Goal: Task Accomplishment & Management: Complete application form

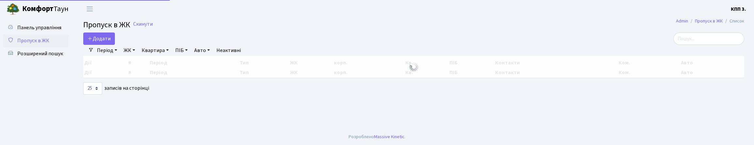
select select "25"
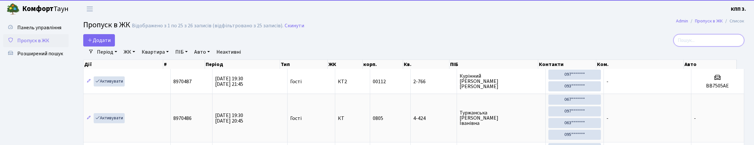
click at [702, 45] on input "search" at bounding box center [708, 40] width 71 height 12
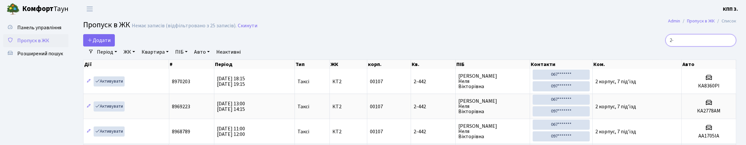
type input "2"
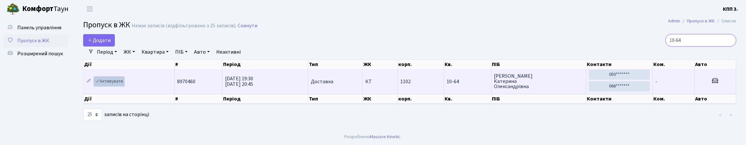
type input "10-64"
click at [125, 87] on link "Активувати" at bounding box center [109, 82] width 31 height 10
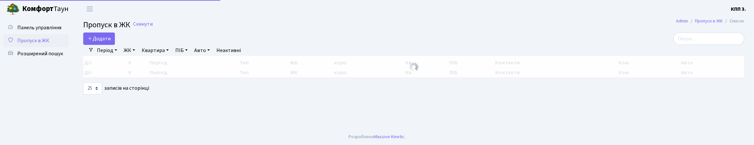
select select "25"
click at [680, 45] on input "search" at bounding box center [708, 39] width 71 height 12
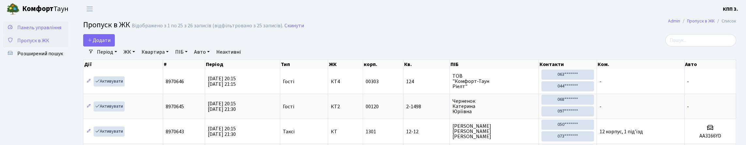
click at [29, 31] on span "Панель управління" at bounding box center [39, 27] width 44 height 7
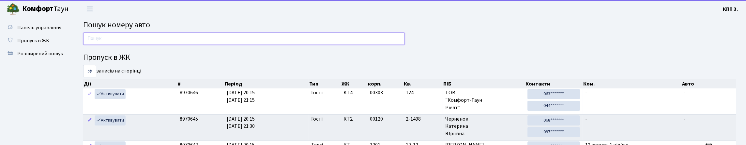
click at [96, 41] on input "text" at bounding box center [244, 39] width 322 height 12
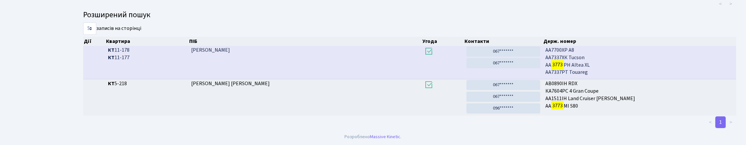
scroll to position [39, 0]
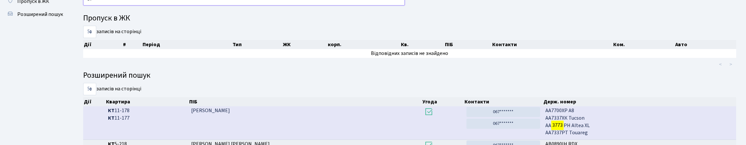
type input "3"
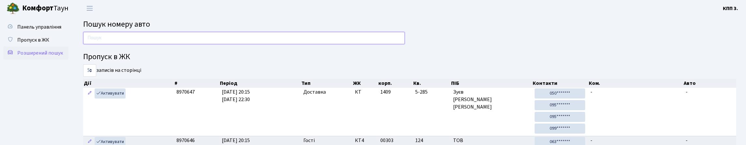
scroll to position [0, 0]
click at [44, 44] on span "Пропуск в ЖК" at bounding box center [33, 40] width 32 height 7
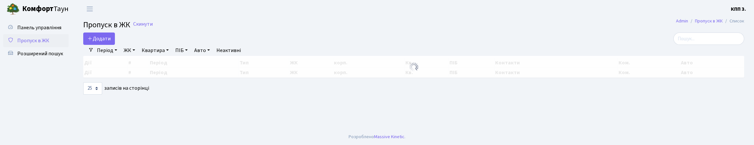
select select "25"
click at [98, 42] on span "Додати" at bounding box center [98, 38] width 23 height 7
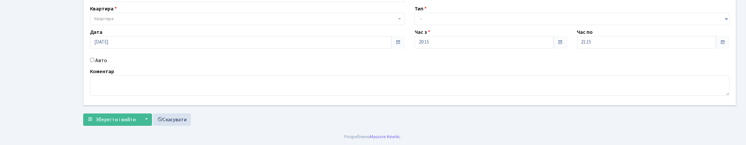
scroll to position [98, 0]
click at [93, 58] on input "Авто" at bounding box center [92, 60] width 4 height 4
checkbox input "true"
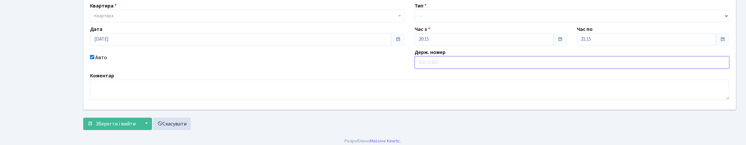
scroll to position [0, 0]
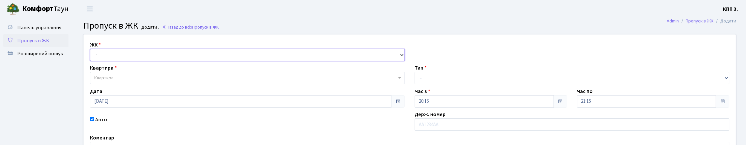
click at [130, 61] on select "- КТ, вул. Регенераторна, 4 КТ2, просп. Соборності, 17 КТ3, вул. Березнева, 16 …" at bounding box center [247, 55] width 315 height 12
select select "271"
click at [92, 56] on select "- КТ, вул. Регенераторна, 4 КТ2, просп. Соборності, 17 КТ3, вул. Березнева, 16 …" at bounding box center [247, 55] width 315 height 12
select select
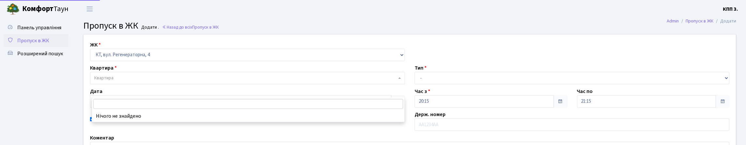
click at [145, 82] on span "Квартира" at bounding box center [245, 78] width 302 height 7
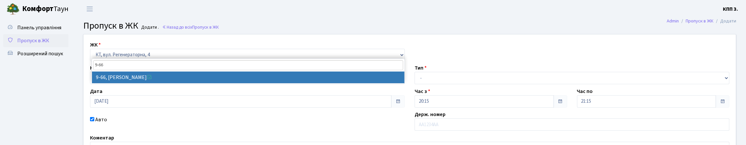
type input "9-66"
select select "6520"
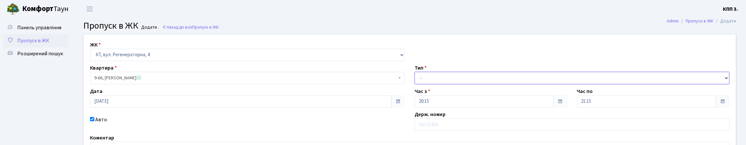
click at [464, 84] on select "- Доставка Таксі Гості Сервіс" at bounding box center [572, 78] width 315 height 12
select select "1"
click at [415, 84] on select "- Доставка Таксі Гості Сервіс" at bounding box center [572, 78] width 315 height 12
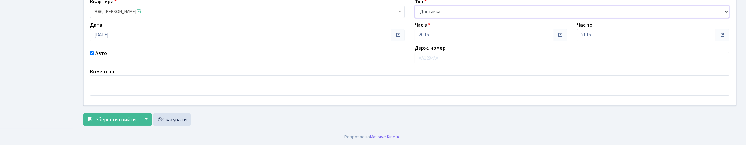
scroll to position [98, 0]
click at [128, 124] on span "Зберегти і вийти" at bounding box center [116, 119] width 40 height 7
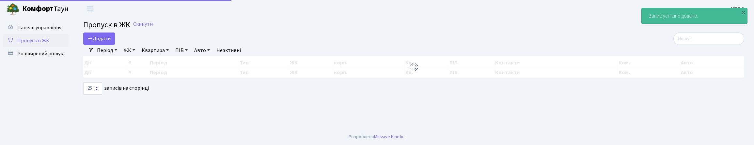
select select "25"
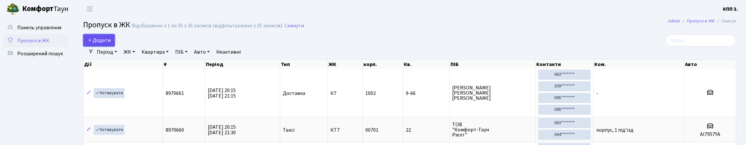
click at [110, 44] on span "Додати" at bounding box center [98, 40] width 23 height 7
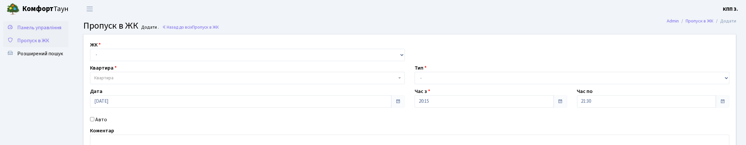
drag, startPoint x: 35, startPoint y: 38, endPoint x: 36, endPoint y: 35, distance: 3.4
click at [35, 31] on span "Панель управління" at bounding box center [39, 27] width 44 height 7
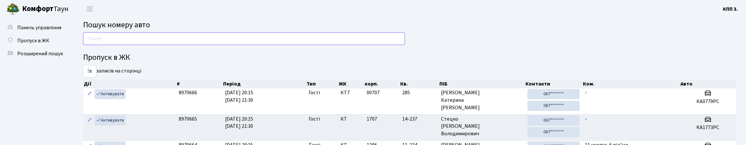
drag, startPoint x: 126, startPoint y: 46, endPoint x: 124, endPoint y: 42, distance: 5.3
click at [126, 45] on input "text" at bounding box center [244, 39] width 322 height 12
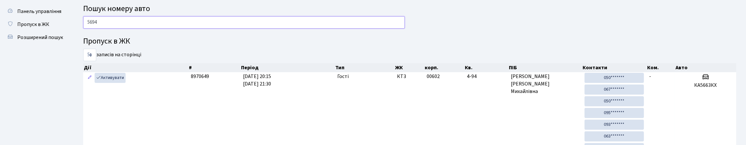
scroll to position [32, 0]
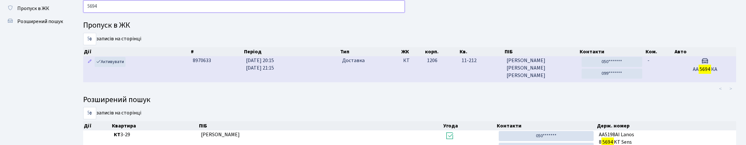
type input "5694"
click at [396, 82] on td "Доставка" at bounding box center [370, 69] width 61 height 26
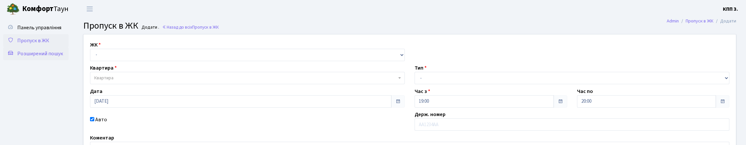
scroll to position [4, 0]
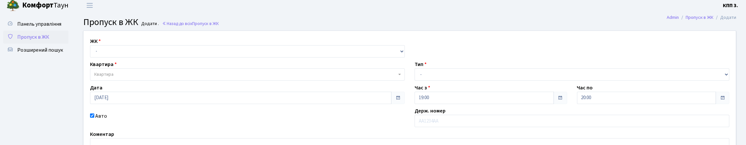
click at [43, 41] on span "Пропуск в ЖК" at bounding box center [33, 37] width 32 height 7
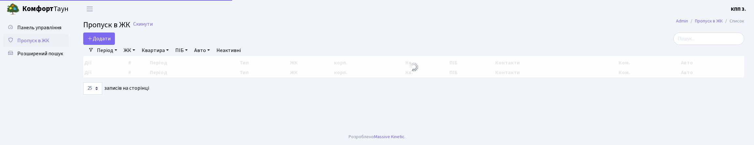
select select "25"
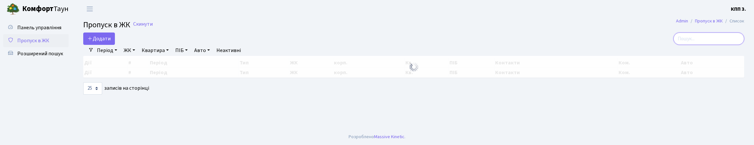
click at [682, 45] on input "search" at bounding box center [708, 39] width 71 height 12
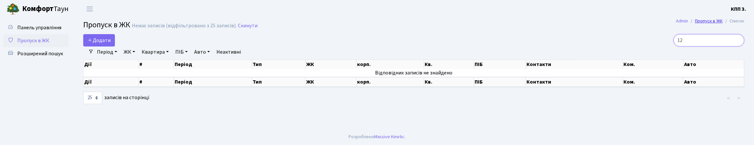
type input "1"
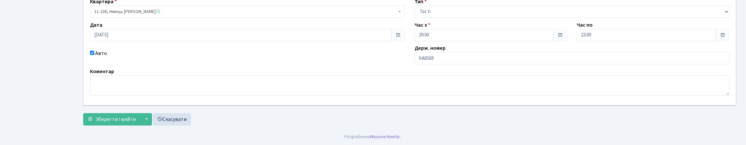
scroll to position [98, 0]
click at [449, 58] on input "КА6569" at bounding box center [572, 58] width 315 height 12
type input "КА6569АР"
click at [130, 119] on span "Зберегти і вийти" at bounding box center [116, 119] width 40 height 7
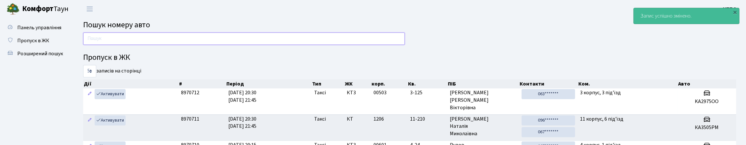
click at [109, 42] on input "text" at bounding box center [244, 39] width 322 height 12
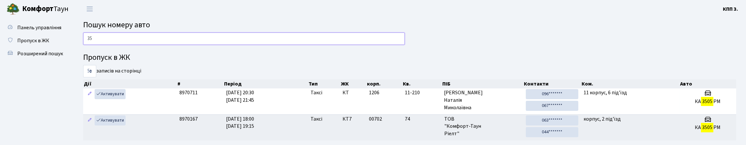
type input "3"
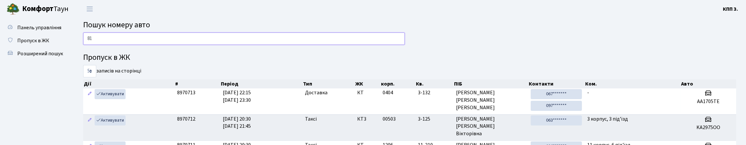
type input "8"
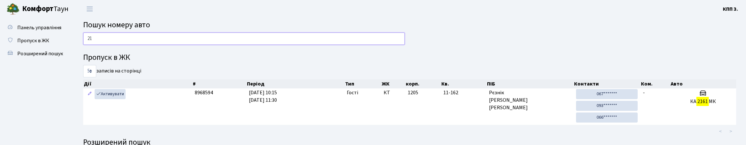
type input "2"
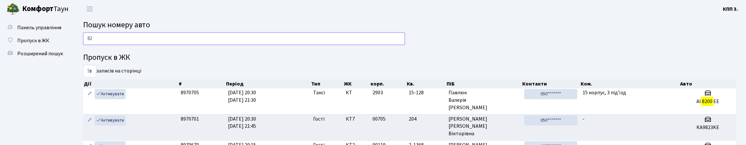
type input "8"
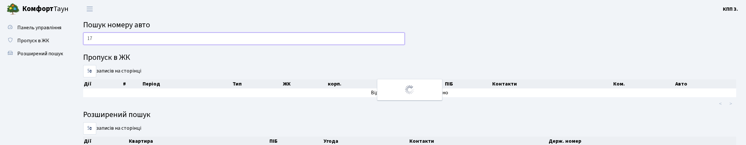
type input "1"
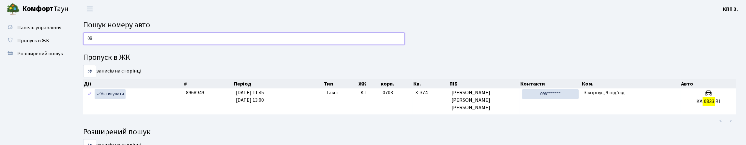
type input "0"
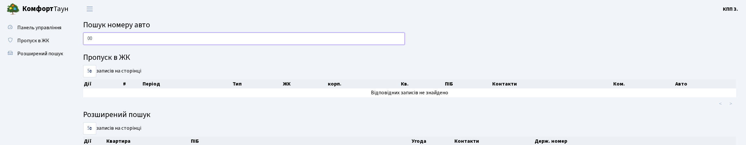
type input "0"
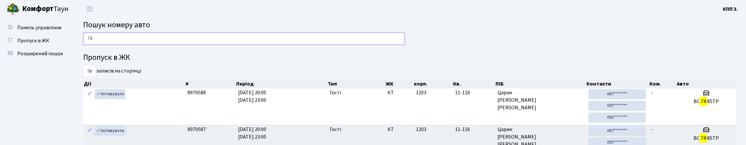
type input "7"
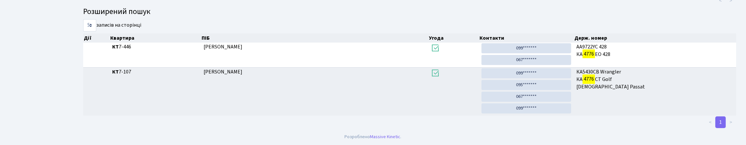
scroll to position [39, 0]
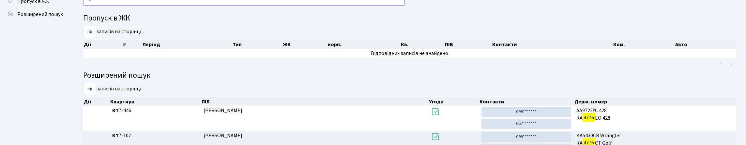
type input "4"
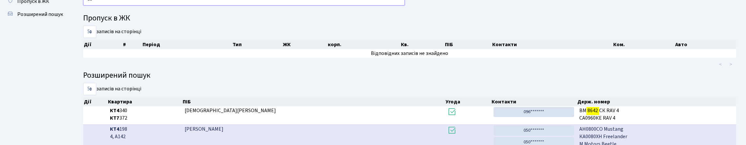
type input "8"
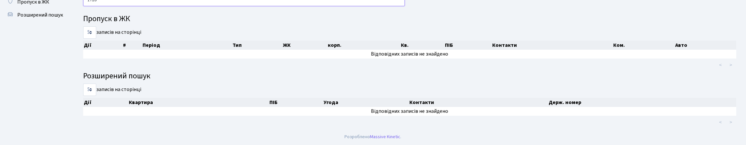
scroll to position [0, 0]
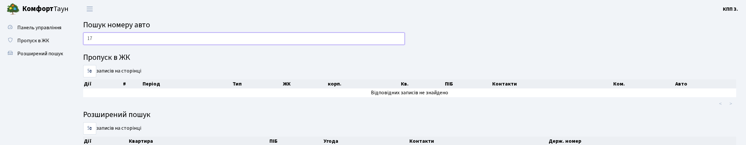
type input "1"
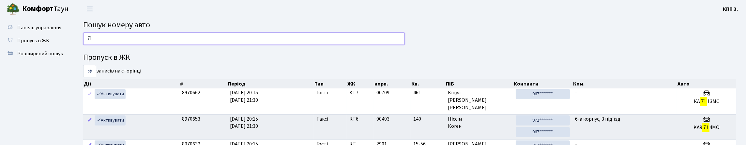
type input "7"
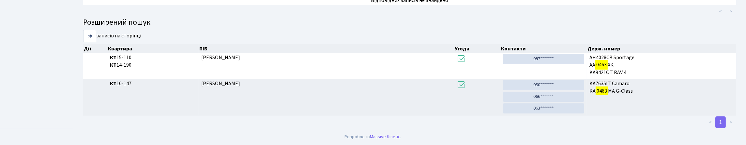
scroll to position [39, 0]
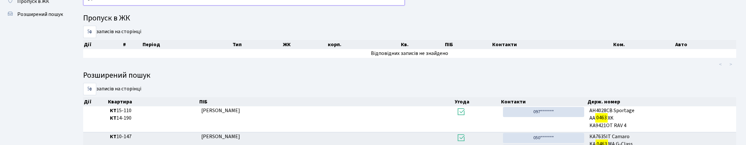
type input "0"
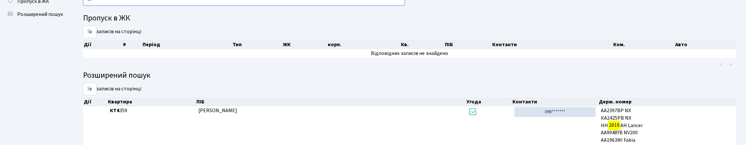
type input "2"
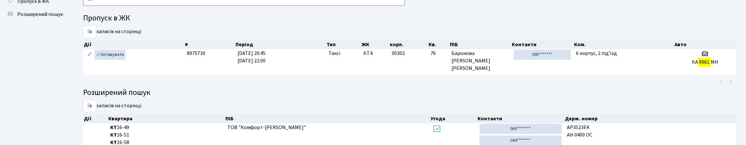
type input "9"
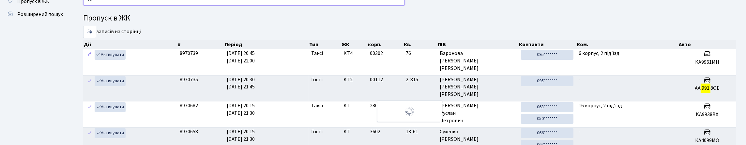
type input "9"
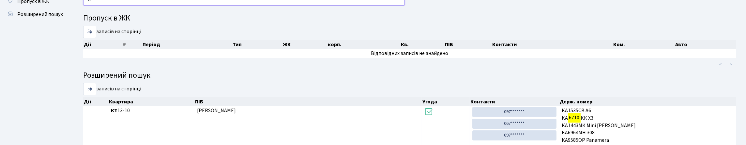
type input "6"
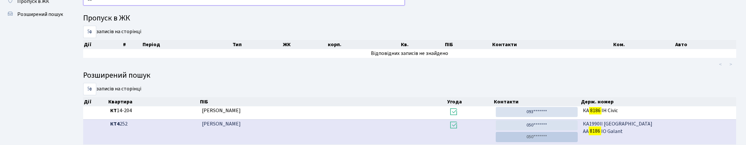
type input "8"
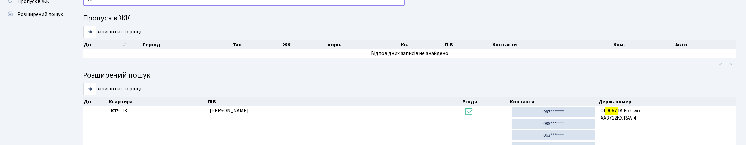
type input "9"
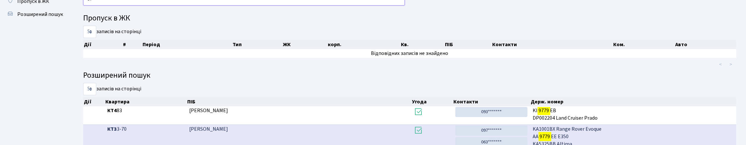
type input "9"
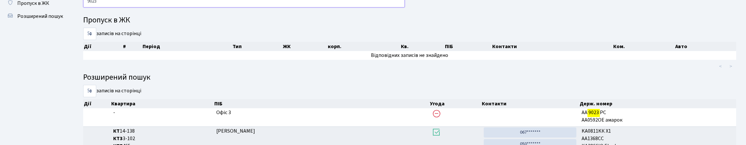
scroll to position [7, 0]
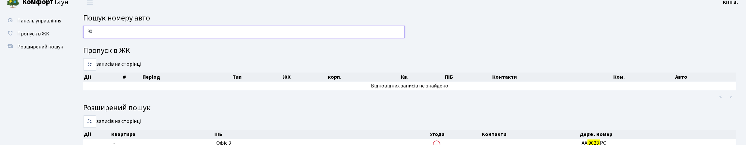
type input "9"
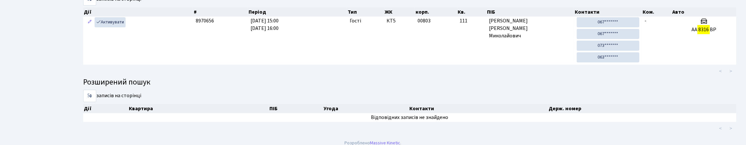
scroll to position [39, 0]
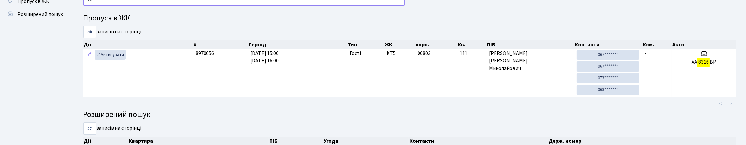
type input "8"
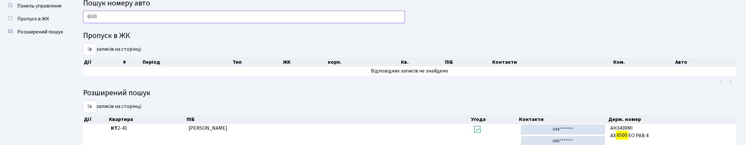
scroll to position [0, 0]
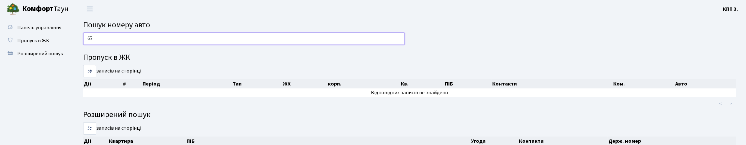
type input "6"
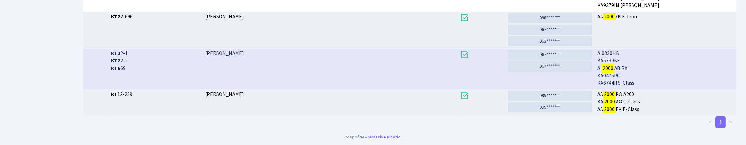
scroll to position [39, 0]
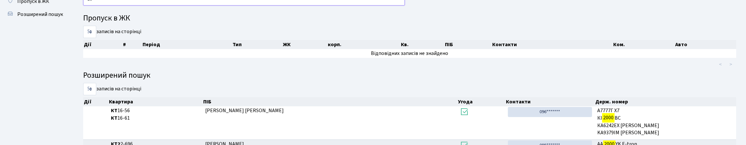
type input "2"
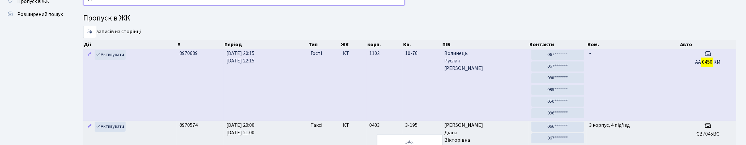
type input "0"
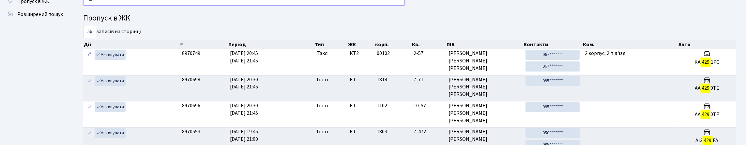
type input "4"
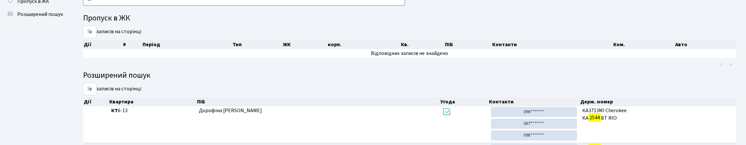
type input "2"
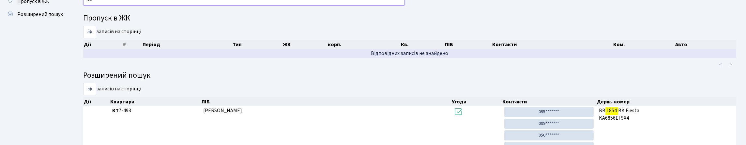
type input "1"
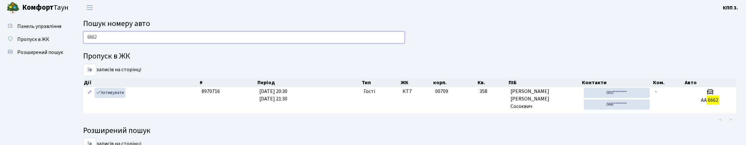
scroll to position [0, 0]
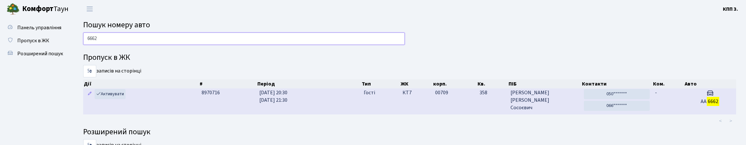
type input "6662"
click at [388, 114] on td "Гості" at bounding box center [380, 102] width 39 height 26
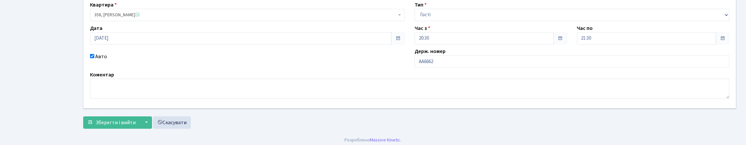
scroll to position [65, 0]
drag, startPoint x: 453, startPoint y: 88, endPoint x: 428, endPoint y: 102, distance: 29.2
click at [452, 68] on input "АА6662" at bounding box center [572, 61] width 315 height 12
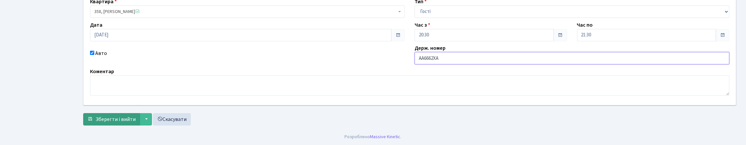
scroll to position [113, 0]
type input "АА6662ХА"
click at [126, 116] on span "Зберегти і вийти" at bounding box center [116, 119] width 40 height 7
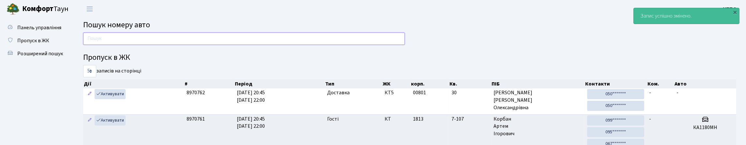
click at [108, 45] on input "text" at bounding box center [244, 39] width 322 height 12
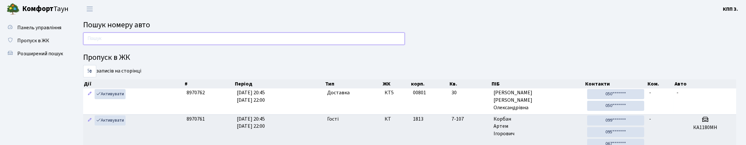
type input "1"
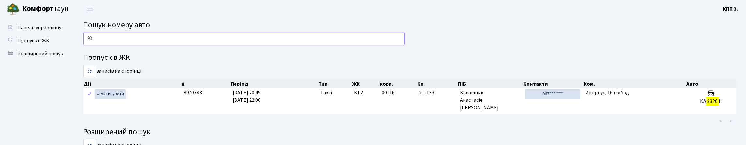
type input "9"
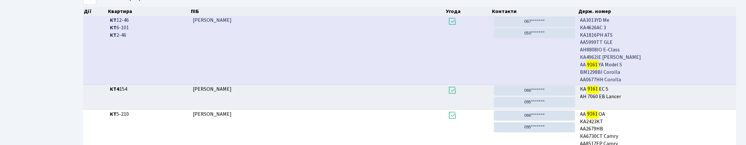
scroll to position [39, 0]
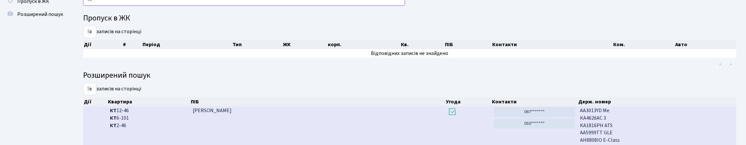
type input "9"
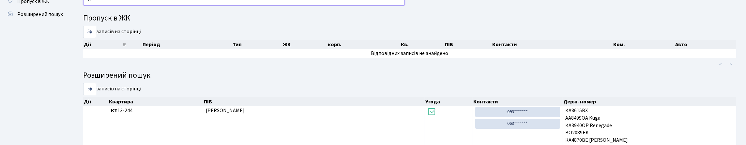
type input "9"
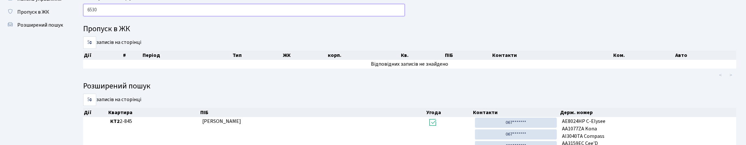
scroll to position [19, 0]
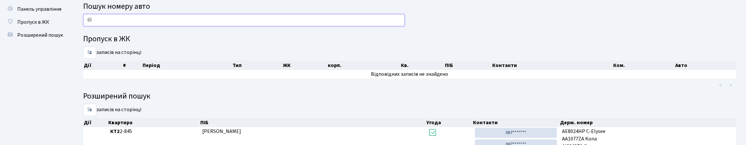
type input "6"
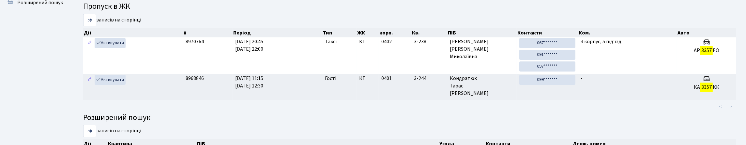
scroll to position [39, 0]
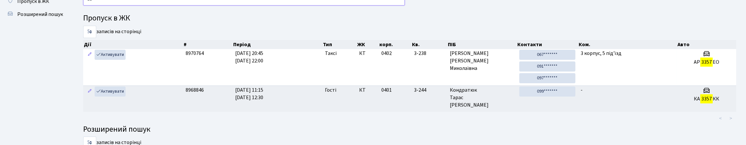
type input "3"
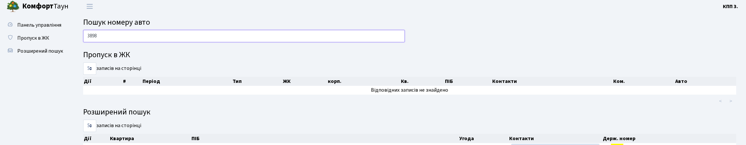
scroll to position [0, 0]
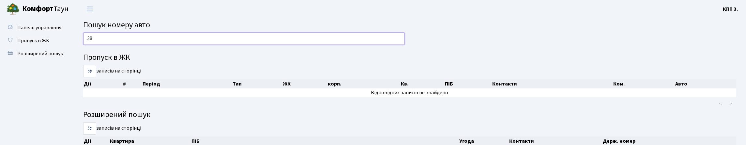
type input "3"
type input "0"
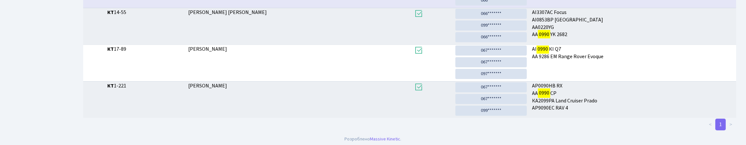
scroll to position [39, 0]
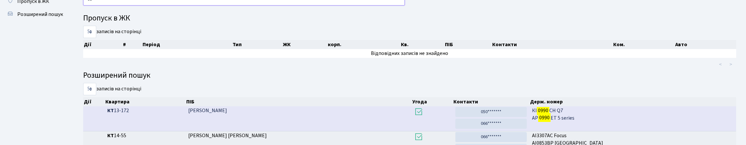
type input "0"
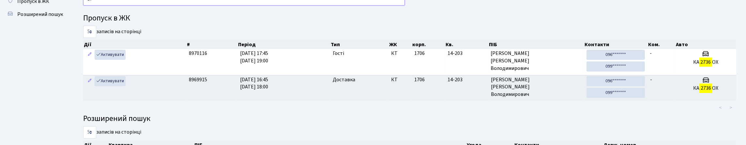
type input "2"
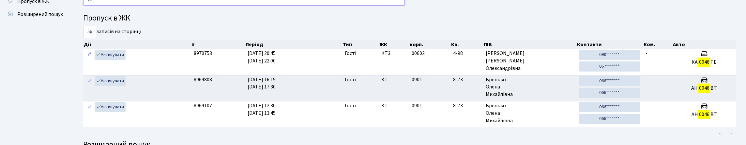
type input "0"
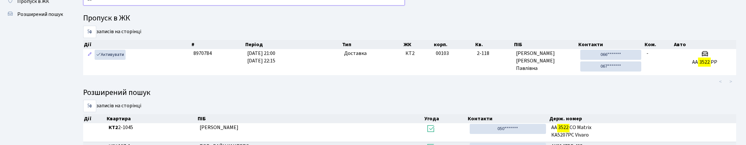
type input "3"
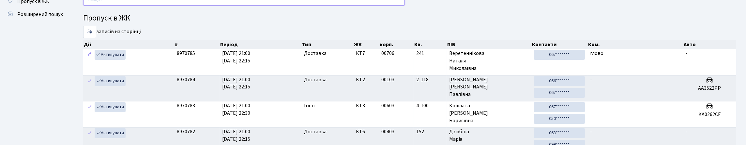
scroll to position [36, 0]
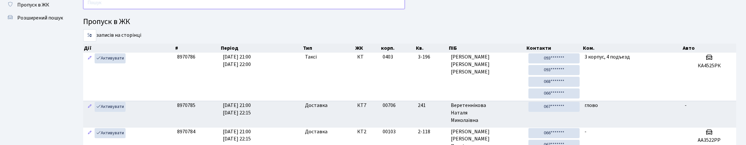
drag, startPoint x: 397, startPoint y: 12, endPoint x: 347, endPoint y: 16, distance: 49.4
click at [347, 12] on div at bounding box center [243, 5] width 331 height 16
type input "1"
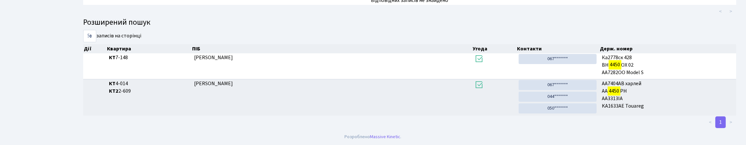
scroll to position [39, 0]
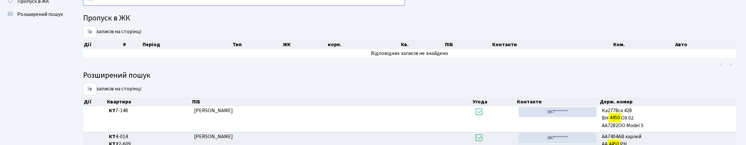
type input "4"
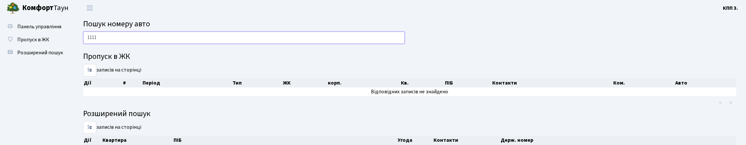
scroll to position [0, 0]
type input "1"
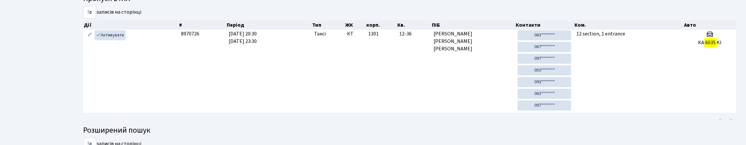
scroll to position [39, 0]
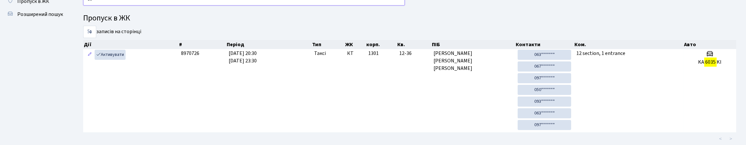
type input "6"
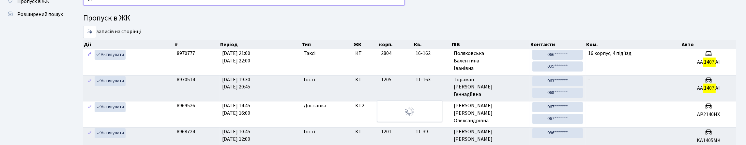
type input "1"
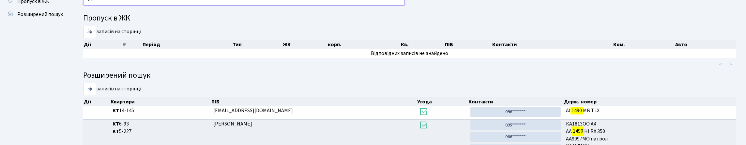
type input "1"
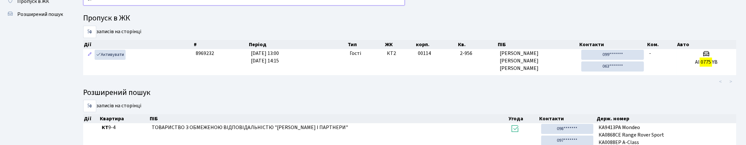
type input "0"
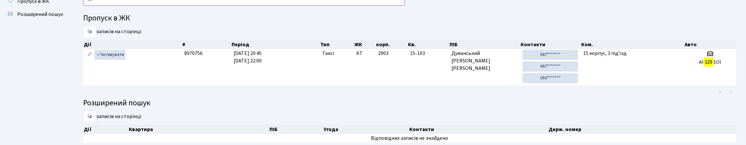
type input "3"
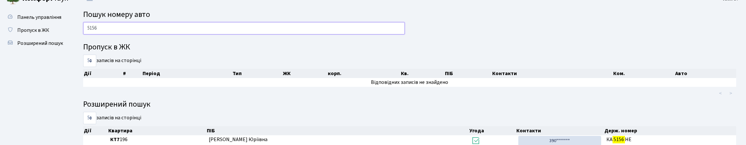
scroll to position [7, 0]
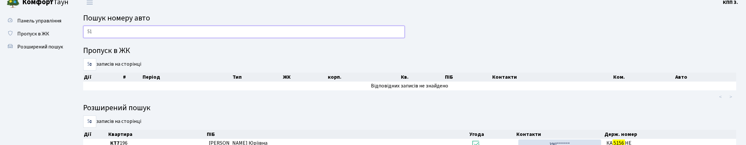
type input "5"
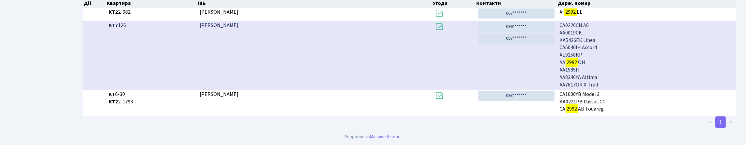
scroll to position [39, 0]
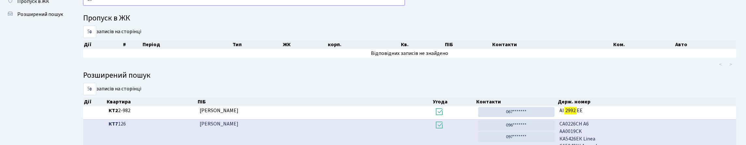
type input "2"
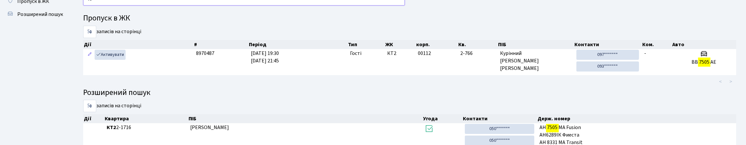
type input "7"
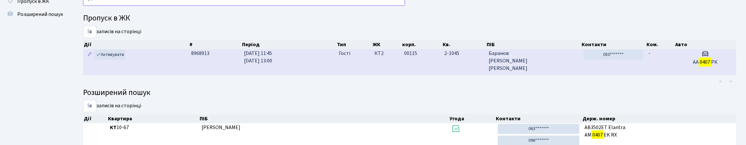
type input "0"
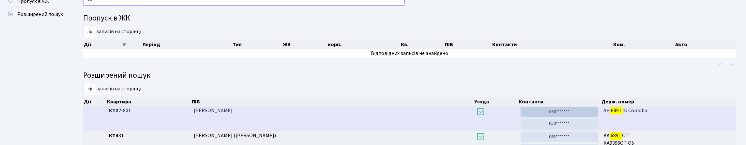
type input "6"
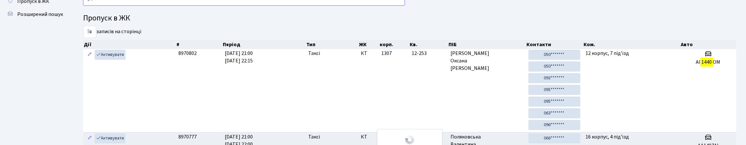
type input "1"
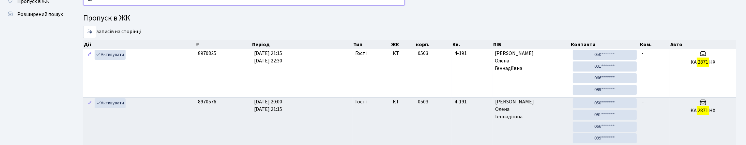
type input "2"
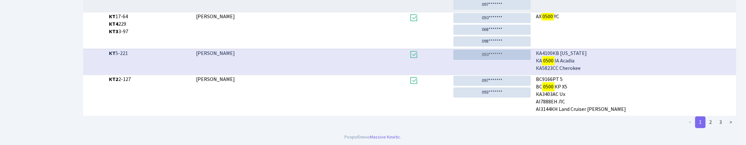
scroll to position [277, 0]
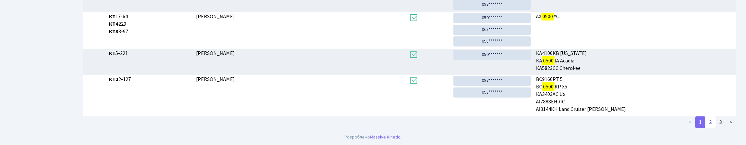
click at [707, 121] on link "2" at bounding box center [710, 123] width 10 height 12
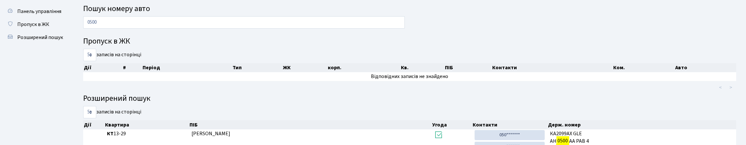
scroll to position [13, 0]
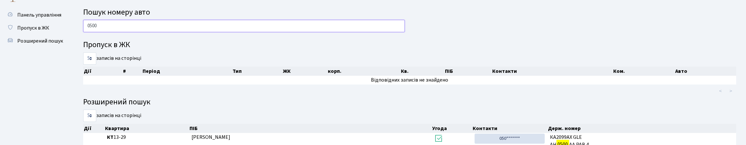
click at [111, 32] on input "0500" at bounding box center [244, 26] width 322 height 12
type input "0"
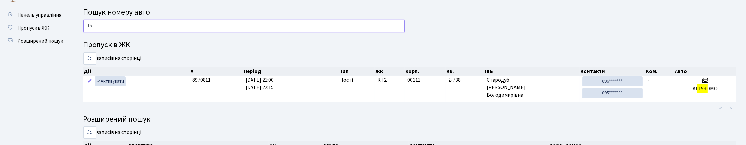
type input "1"
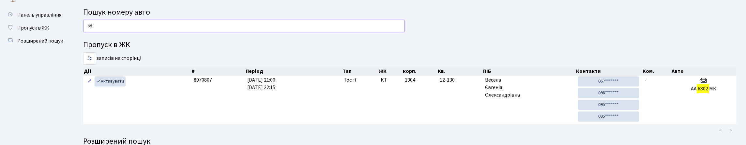
type input "6"
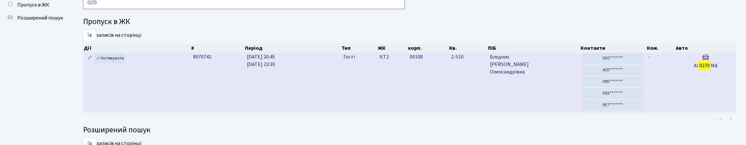
scroll to position [0, 0]
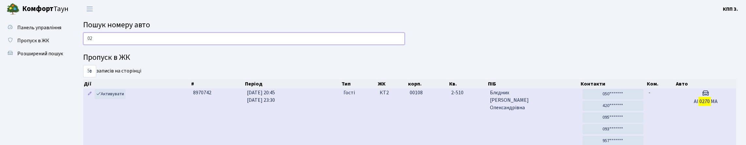
type input "0"
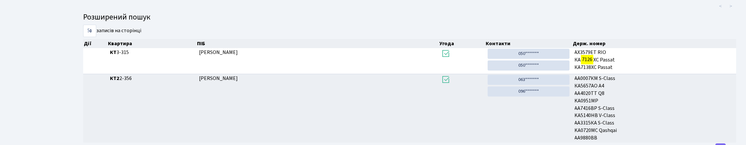
scroll to position [39, 0]
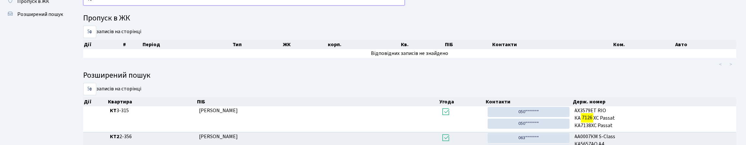
type input "7"
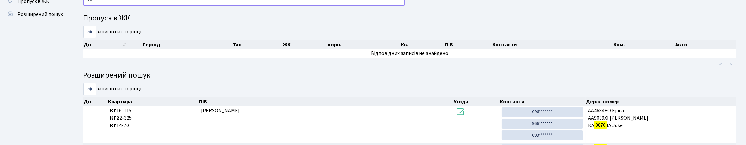
type input "3"
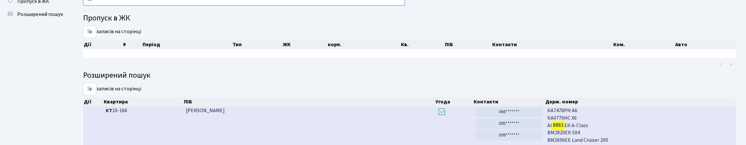
type input "8"
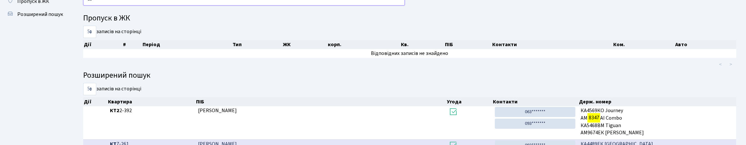
type input "8"
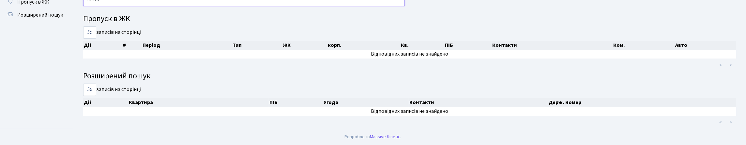
scroll to position [8, 0]
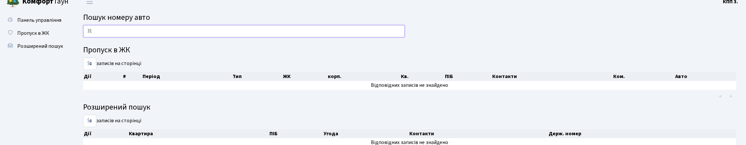
type input "3"
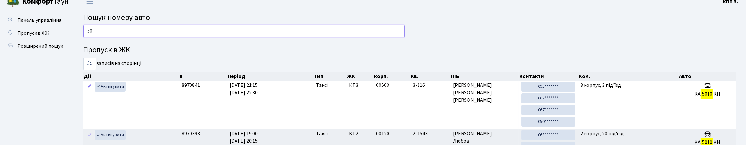
type input "5"
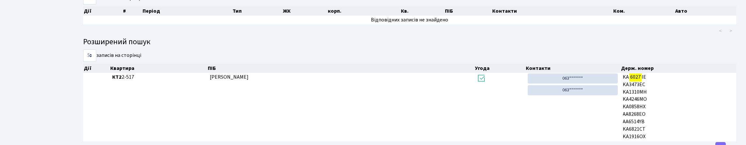
scroll to position [39, 0]
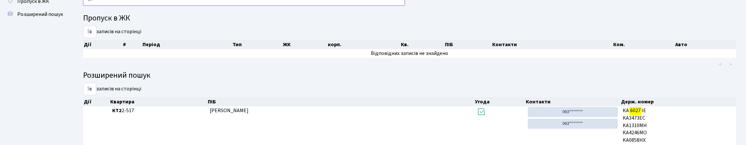
type input "6"
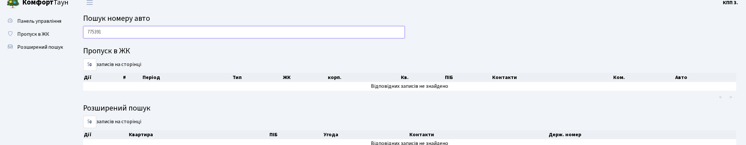
scroll to position [0, 0]
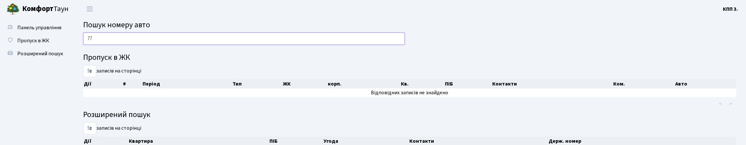
type input "7"
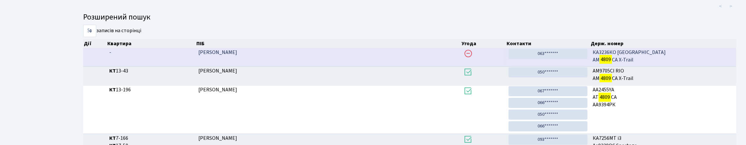
scroll to position [39, 0]
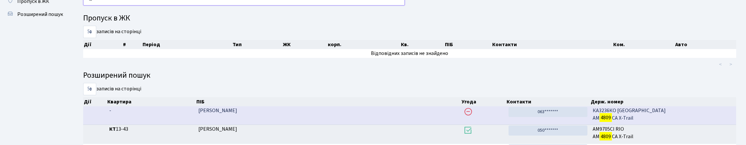
type input "4"
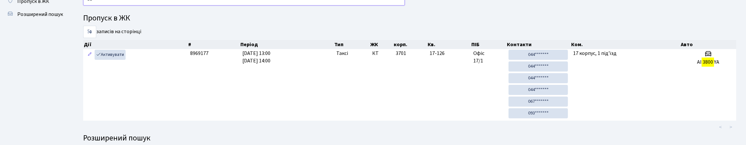
type input "3"
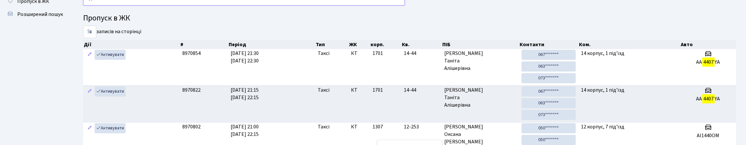
type input "4"
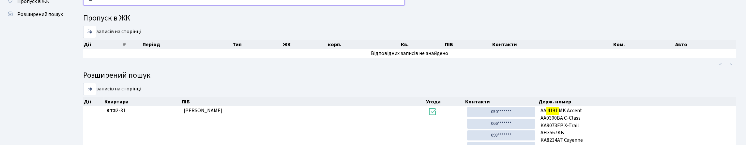
type input "4"
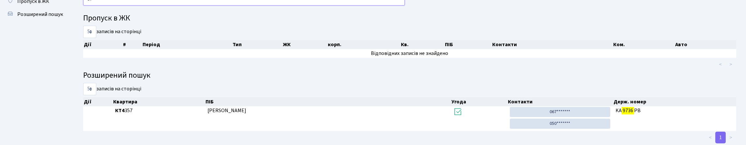
type input "9"
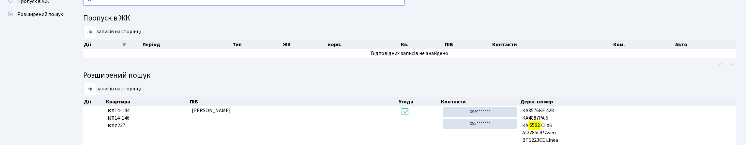
type input "6"
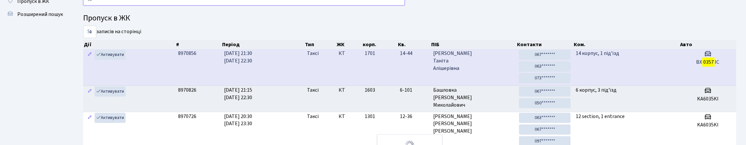
type input "0"
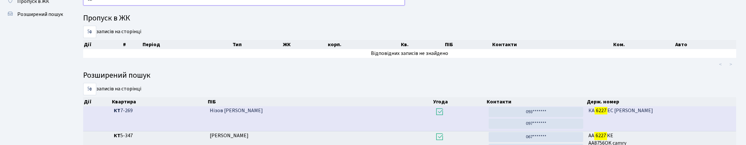
type input "6"
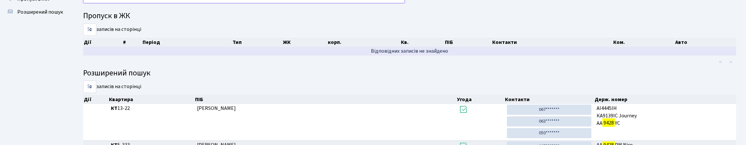
scroll to position [6, 0]
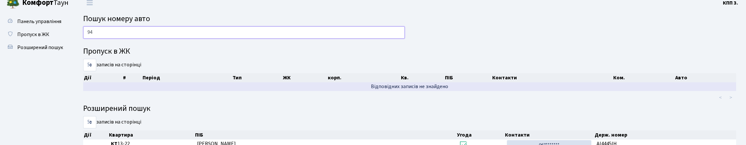
type input "9"
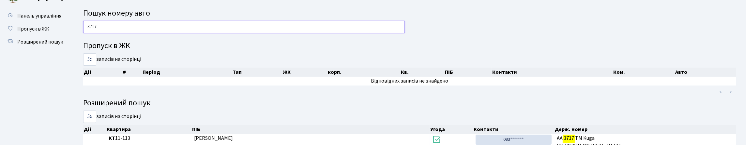
scroll to position [0, 0]
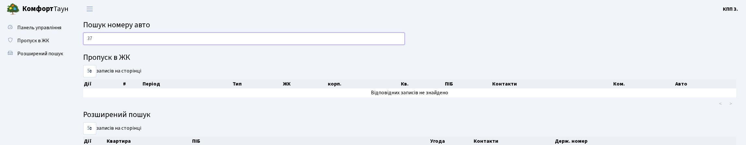
type input "3"
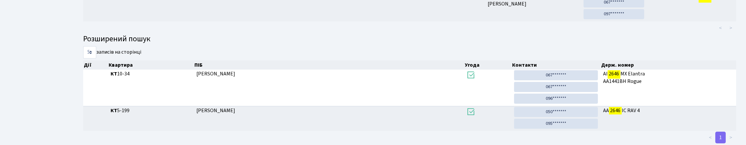
scroll to position [39, 0]
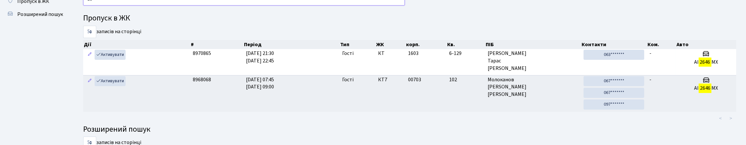
type input "2"
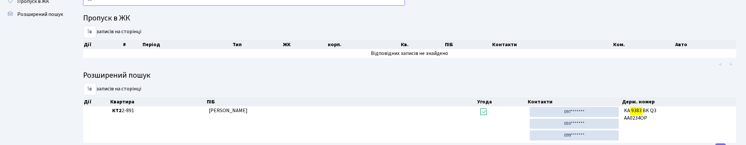
type input "9"
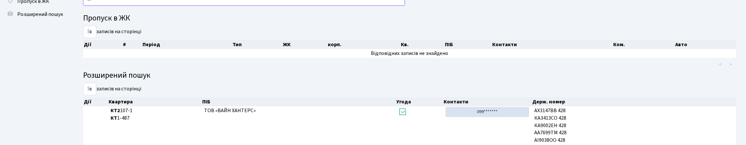
type input "3"
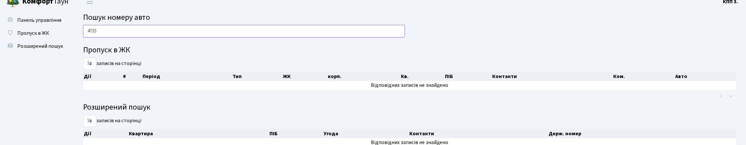
scroll to position [0, 0]
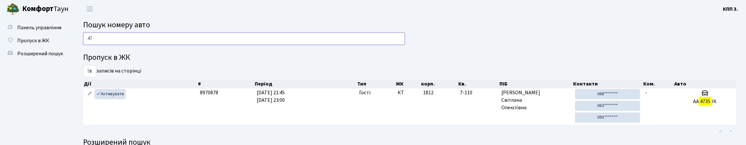
type input "4"
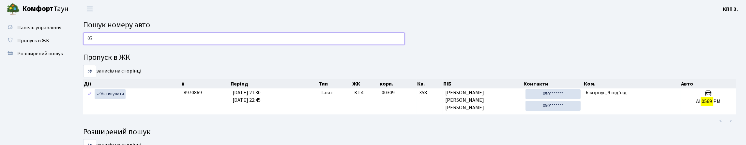
type input "0"
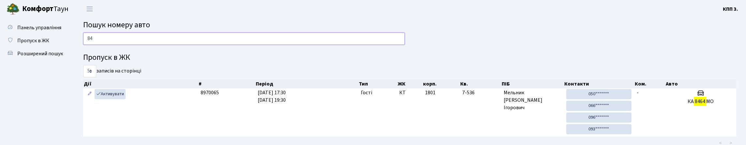
type input "8"
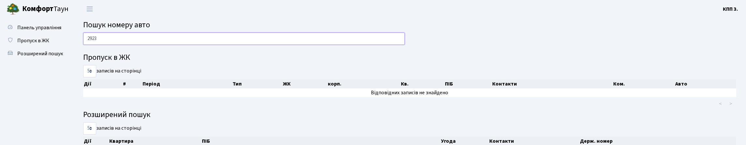
click at [141, 45] on input "2923" at bounding box center [244, 39] width 322 height 12
type input "2923"
click at [45, 34] on link "Панель управління" at bounding box center [35, 27] width 65 height 13
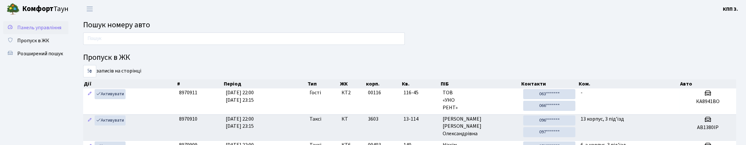
click at [45, 34] on link "Панель управління" at bounding box center [35, 27] width 65 height 13
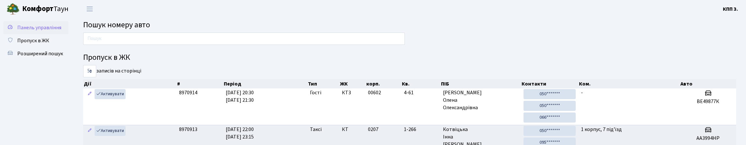
click at [56, 34] on link "Панель управління" at bounding box center [35, 27] width 65 height 13
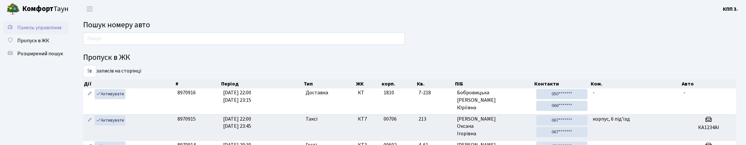
click at [56, 34] on link "Панель управління" at bounding box center [35, 27] width 65 height 13
click at [112, 31] on span "Пошук номеру авто" at bounding box center [116, 24] width 67 height 11
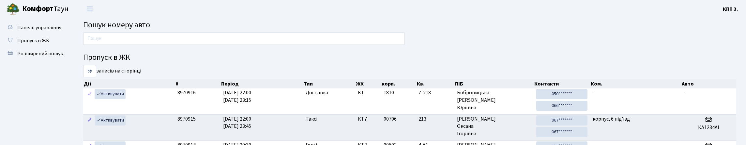
click at [148, 24] on span "Пошук номеру авто" at bounding box center [116, 24] width 67 height 11
click at [148, 26] on span "Пошук номеру авто" at bounding box center [116, 24] width 67 height 11
click at [142, 27] on span "Пошук номеру авто" at bounding box center [116, 24] width 67 height 11
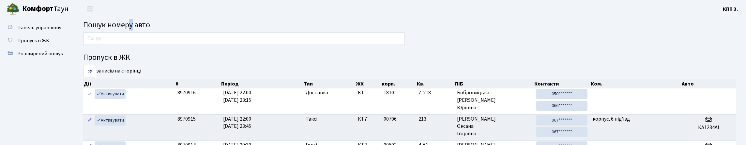
click at [142, 29] on span "Пошук номеру авто" at bounding box center [116, 24] width 67 height 11
click at [126, 31] on span "Пошук номеру авто" at bounding box center [116, 24] width 67 height 11
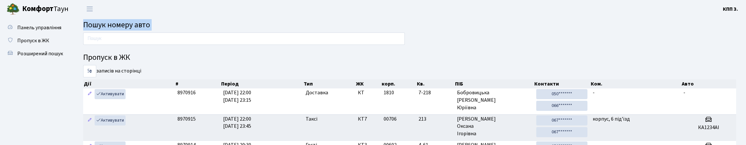
drag, startPoint x: 184, startPoint y: 23, endPoint x: 176, endPoint y: 23, distance: 8.2
click at [183, 23] on h2 "Пошук номеру авто" at bounding box center [409, 25] width 653 height 9
click at [169, 25] on h2 "Пошук номеру авто" at bounding box center [409, 25] width 653 height 9
click at [150, 25] on span "Пошук номеру авто" at bounding box center [116, 24] width 67 height 11
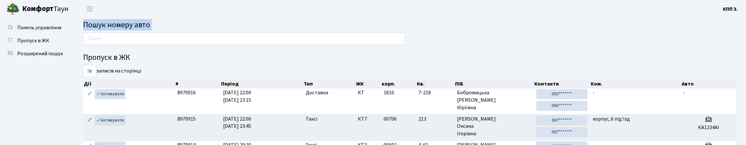
click at [150, 25] on span "Пошук номеру авто" at bounding box center [116, 24] width 67 height 11
click at [150, 28] on span "Пошук номеру авто" at bounding box center [116, 24] width 67 height 11
click at [150, 27] on span "Пошук номеру авто" at bounding box center [116, 24] width 67 height 11
click at [172, 27] on h2 "Пошук номеру авто" at bounding box center [409, 25] width 653 height 9
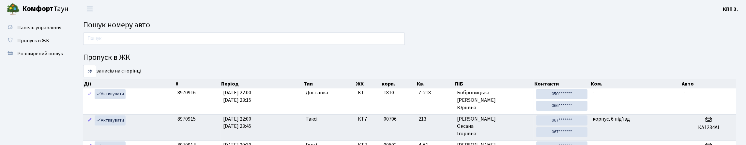
click at [150, 27] on span "Пошук номеру авто" at bounding box center [116, 24] width 67 height 11
click at [146, 24] on span "Пошук номеру авто" at bounding box center [116, 24] width 67 height 11
click at [146, 27] on span "Пошук номеру авто" at bounding box center [116, 24] width 67 height 11
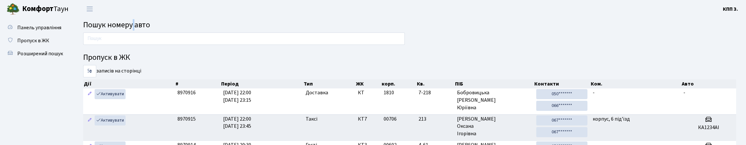
click at [146, 27] on span "Пошук номеру авто" at bounding box center [116, 24] width 67 height 11
click at [150, 25] on span "Пошук номеру авто" at bounding box center [116, 24] width 67 height 11
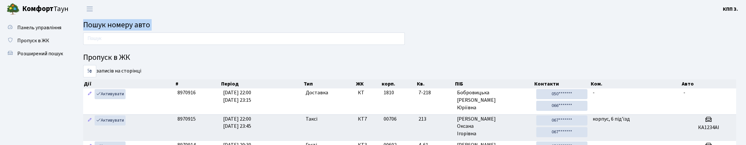
click at [171, 26] on h2 "Пошук номеру авто" at bounding box center [409, 25] width 653 height 9
click at [150, 26] on span "Пошук номеру авто" at bounding box center [116, 24] width 67 height 11
click at [150, 25] on span "Пошук номеру авто" at bounding box center [116, 24] width 67 height 11
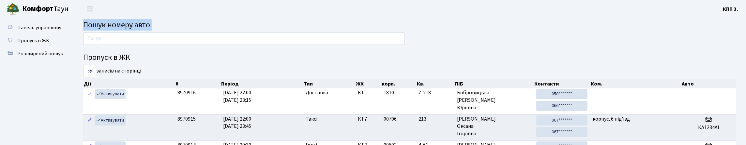
click at [132, 26] on span "Пошук номеру авто" at bounding box center [116, 24] width 67 height 11
click at [134, 28] on span "Пошук номеру авто" at bounding box center [116, 24] width 67 height 11
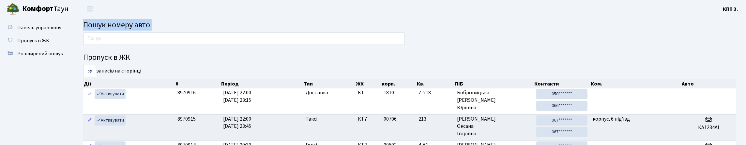
click at [134, 28] on span "Пошук номеру авто" at bounding box center [116, 24] width 67 height 11
click at [172, 30] on h2 "Пошук номеру авто" at bounding box center [409, 25] width 653 height 9
click at [125, 28] on span "Пошук номеру авто" at bounding box center [116, 24] width 67 height 11
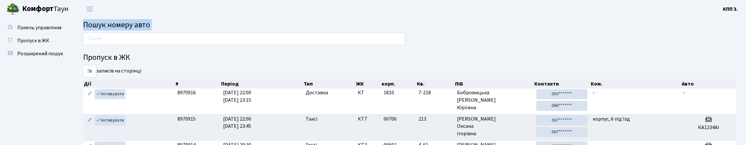
click at [171, 30] on h2 "Пошук номеру авто" at bounding box center [409, 25] width 653 height 9
click at [125, 27] on span "Пошук номеру авто" at bounding box center [116, 24] width 67 height 11
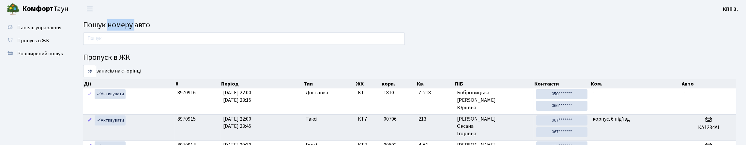
click at [128, 28] on span "Пошук номеру авто" at bounding box center [116, 24] width 67 height 11
click at [130, 29] on span "Пошук номеру авто" at bounding box center [116, 24] width 67 height 11
click at [150, 27] on span "Пошук номеру авто" at bounding box center [116, 24] width 67 height 11
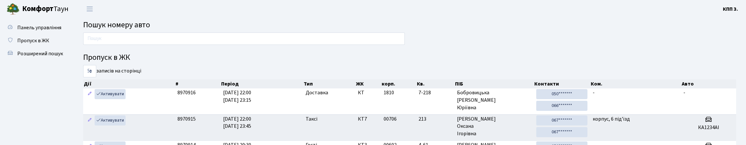
click at [150, 27] on span "Пошук номеру авто" at bounding box center [116, 24] width 67 height 11
click at [125, 27] on span "Пошук номеру авто" at bounding box center [116, 24] width 67 height 11
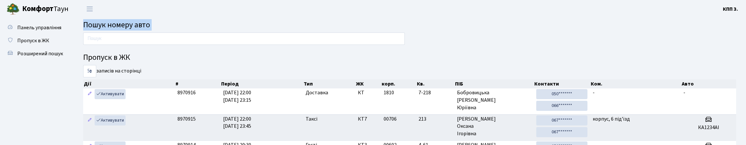
click at [128, 22] on span "Пошук номеру авто" at bounding box center [116, 24] width 67 height 11
click at [131, 28] on span "Пошук номеру авто" at bounding box center [116, 24] width 67 height 11
click at [84, 42] on input "text" at bounding box center [244, 39] width 322 height 12
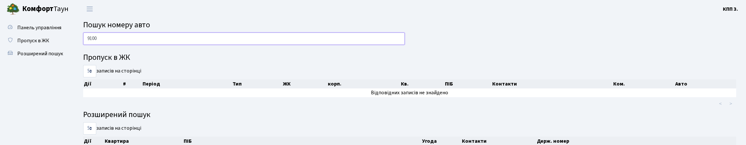
click at [101, 45] on input "9100" at bounding box center [244, 39] width 322 height 12
drag, startPoint x: 101, startPoint y: 50, endPoint x: 98, endPoint y: 51, distance: 3.3
click at [101, 45] on input "9100" at bounding box center [244, 39] width 322 height 12
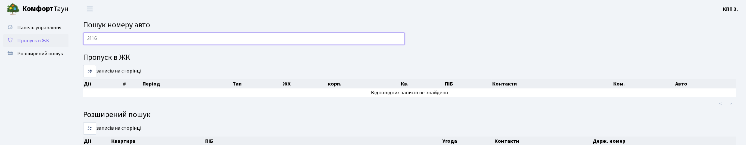
type input "3116"
click at [49, 44] on span "Пропуск в ЖК" at bounding box center [33, 40] width 32 height 7
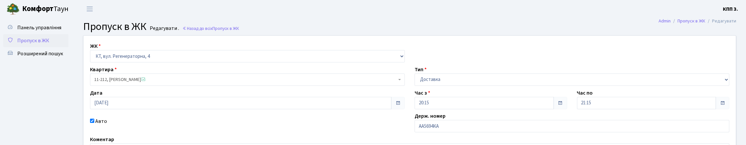
click at [144, 74] on div "ЖК - КТ, вул. Регенераторна, 4 КТ2, просп. [STREET_ADDRESS] [STREET_ADDRESS] [P…" at bounding box center [410, 105] width 662 height 138
click at [142, 63] on select "- КТ, вул. Регенераторна, 4 КТ2, просп. [STREET_ADDRESS] [STREET_ADDRESS] [PERS…" at bounding box center [247, 56] width 315 height 12
select select "295"
click at [92, 58] on select "- КТ, вул. Регенераторна, 4 КТ2, просп. [STREET_ADDRESS] [STREET_ADDRESS] [PERS…" at bounding box center [247, 56] width 315 height 12
select select
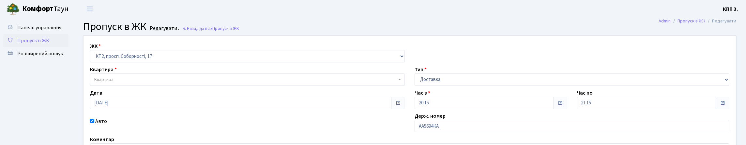
click at [133, 83] on span "Квартира" at bounding box center [245, 80] width 302 height 7
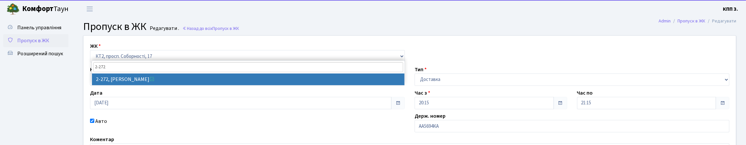
type input "2-272"
select select "15319"
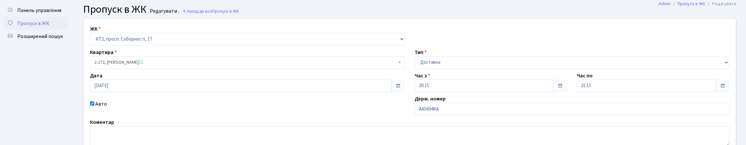
scroll to position [32, 0]
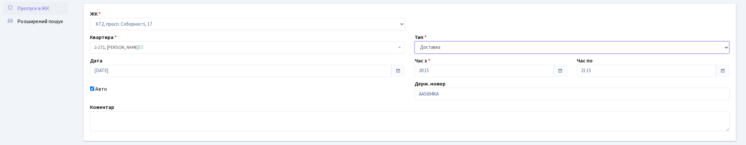
drag, startPoint x: 430, startPoint y: 64, endPoint x: 430, endPoint y: 69, distance: 4.2
click at [430, 54] on select "- Доставка Таксі Гості Сервіс" at bounding box center [572, 47] width 315 height 12
select select "3"
click at [415, 54] on select "- Доставка Таксі Гості Сервіс" at bounding box center [572, 47] width 315 height 12
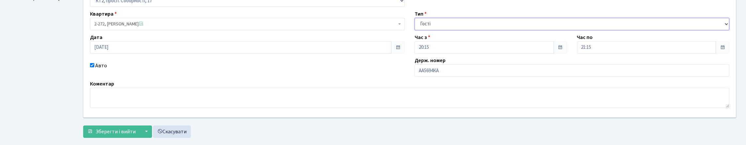
scroll to position [65, 0]
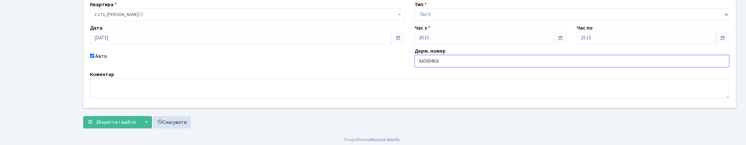
click at [451, 68] on input "АА5694КА" at bounding box center [572, 61] width 315 height 12
click at [434, 68] on input "КА2700РС" at bounding box center [572, 61] width 315 height 12
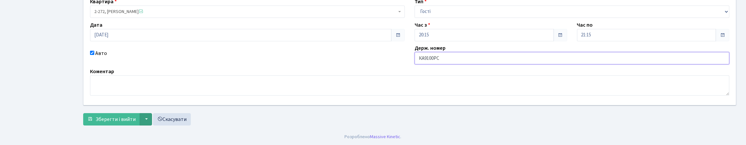
scroll to position [113, 0]
type input "КА9100РС"
drag, startPoint x: 138, startPoint y: 123, endPoint x: 133, endPoint y: 145, distance: 22.9
click at [136, 123] on button "Зберегти і вийти" at bounding box center [111, 120] width 57 height 12
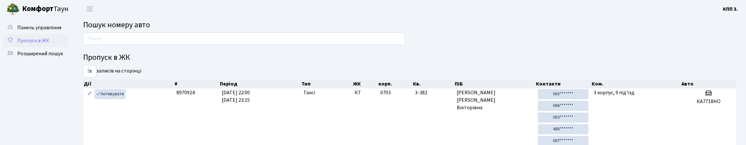
click at [32, 47] on link "Пропуск в ЖК" at bounding box center [35, 40] width 65 height 13
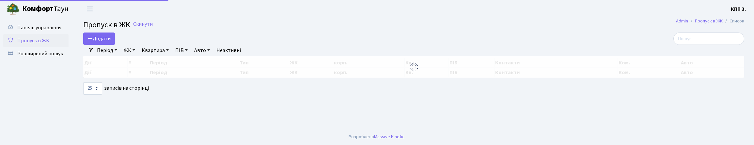
select select "25"
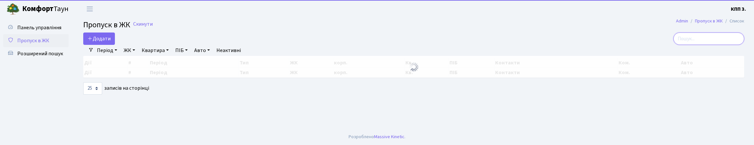
click at [677, 45] on input "search" at bounding box center [708, 39] width 71 height 12
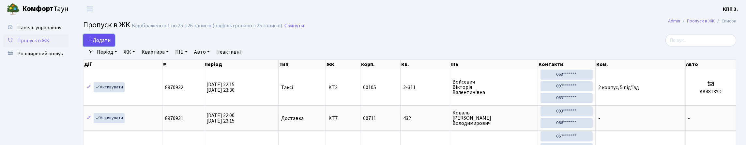
click at [111, 44] on span "Додати" at bounding box center [98, 40] width 23 height 7
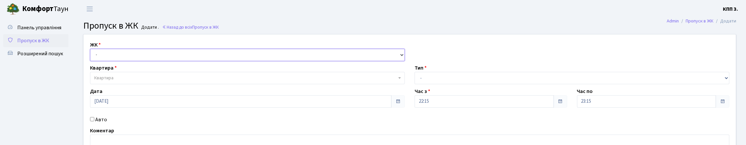
drag, startPoint x: 110, startPoint y: 68, endPoint x: 110, endPoint y: 71, distance: 3.6
click at [110, 61] on select "- КТ, вул. Регенераторна, 4 КТ2, просп. Соборності, 17 КТ3, вул. Березнева, 16 …" at bounding box center [247, 55] width 315 height 12
select select "271"
click at [92, 56] on select "- КТ, вул. Регенераторна, 4 КТ2, просп. Соборності, 17 КТ3, вул. Березнева, 16 …" at bounding box center [247, 55] width 315 height 12
select select
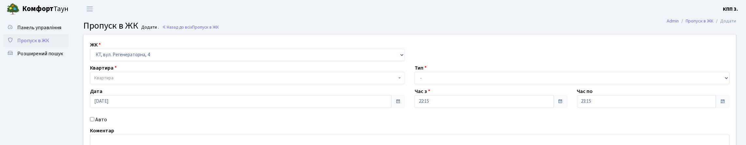
click at [120, 82] on span "Квартира" at bounding box center [245, 78] width 302 height 7
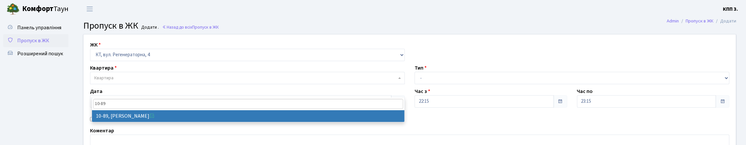
type input "10-89"
select select "6658"
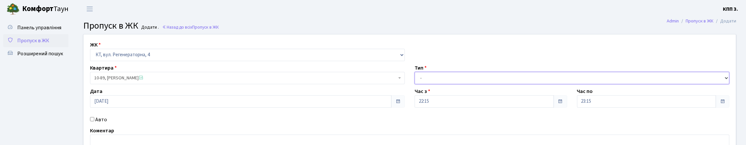
drag, startPoint x: 422, startPoint y: 92, endPoint x: 422, endPoint y: 97, distance: 5.2
click at [422, 84] on select "- Доставка Таксі Гості Сервіс" at bounding box center [572, 78] width 315 height 12
select select "3"
click at [415, 84] on select "- Доставка Таксі Гості Сервіс" at bounding box center [572, 78] width 315 height 12
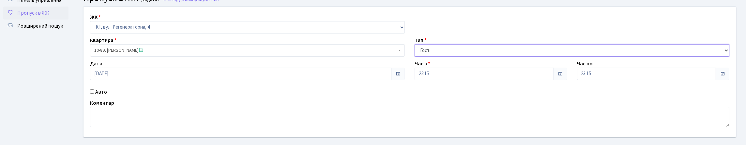
scroll to position [65, 0]
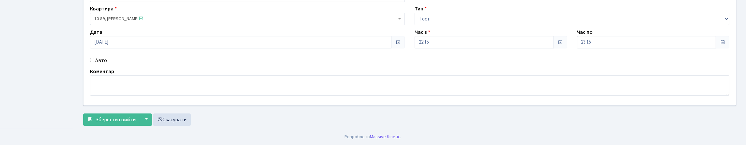
click at [102, 65] on label "Авто" at bounding box center [101, 61] width 12 height 8
click at [94, 62] on input "Авто" at bounding box center [92, 60] width 4 height 4
checkbox input "true"
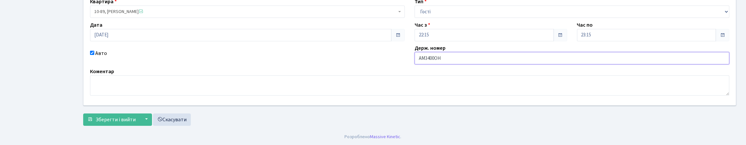
scroll to position [111, 0]
type input "АМ3400ОН"
click at [99, 114] on button "Зберегти і вийти" at bounding box center [111, 120] width 57 height 12
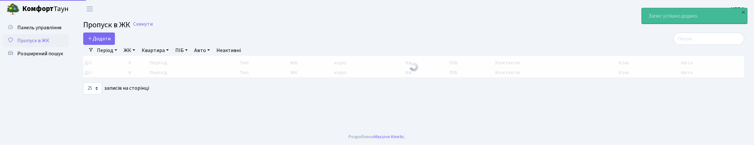
select select "25"
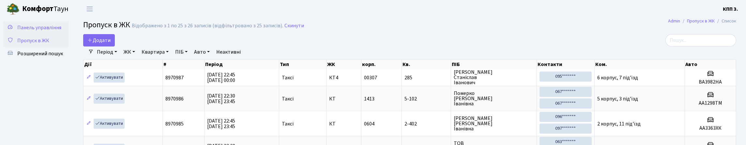
click at [47, 29] on link "Панель управління" at bounding box center [35, 27] width 65 height 13
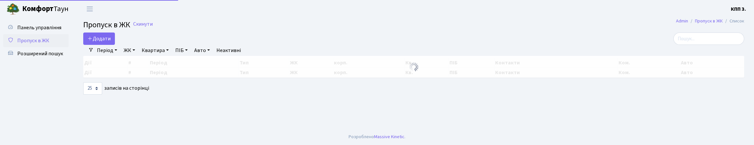
select select "25"
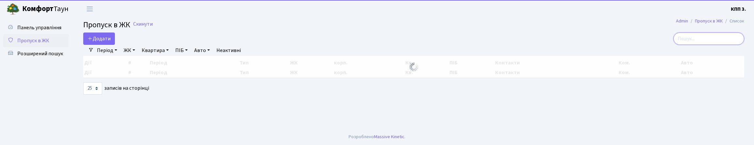
click at [709, 45] on input "search" at bounding box center [708, 39] width 71 height 12
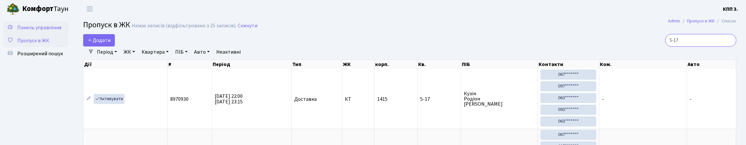
type input "5-17"
drag, startPoint x: 23, startPoint y: 37, endPoint x: 15, endPoint y: 41, distance: 8.9
click at [22, 31] on span "Панель управління" at bounding box center [39, 27] width 44 height 7
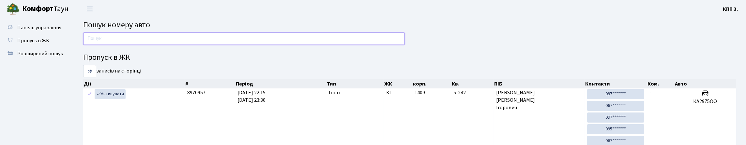
click at [122, 40] on input "text" at bounding box center [244, 39] width 322 height 12
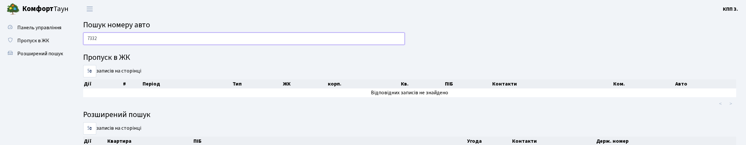
click at [99, 45] on input "7332" at bounding box center [244, 39] width 322 height 12
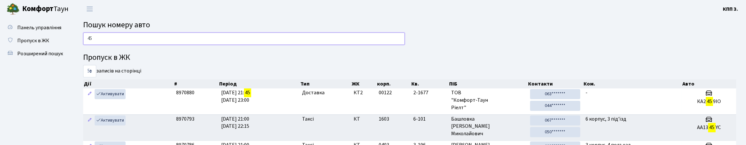
type input "4"
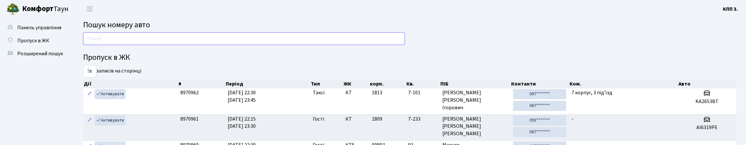
click at [202, 45] on input "text" at bounding box center [244, 39] width 322 height 12
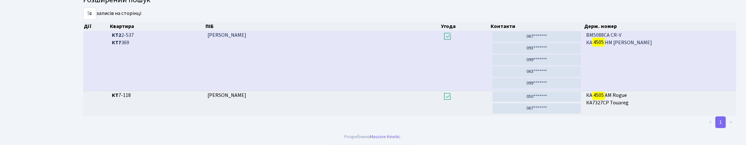
scroll to position [1, 0]
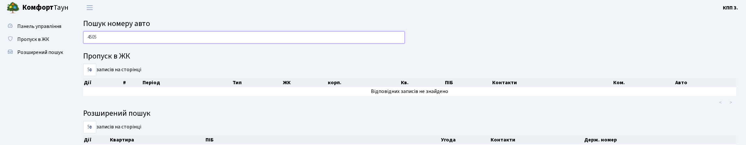
click at [161, 44] on input "4505" at bounding box center [244, 37] width 322 height 12
type input "4505"
click at [31, 43] on span "Пропуск в ЖК" at bounding box center [33, 39] width 32 height 7
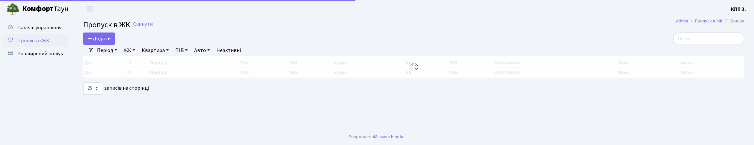
select select "25"
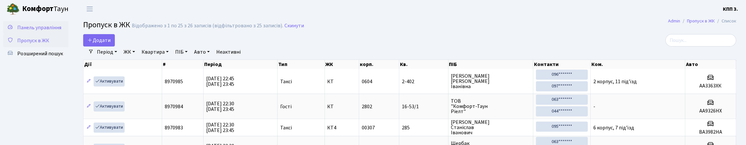
click at [42, 23] on link "Панель управління" at bounding box center [35, 27] width 65 height 13
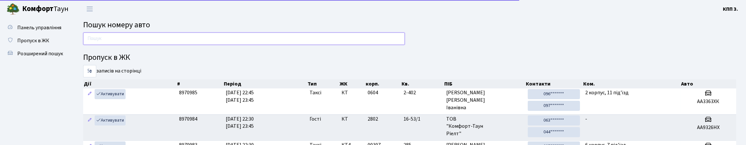
click at [127, 45] on input "text" at bounding box center [244, 39] width 322 height 12
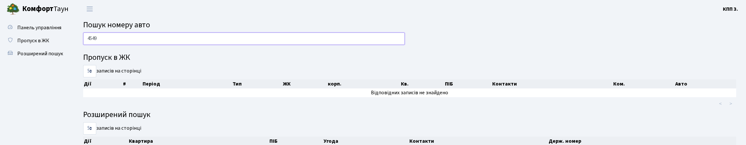
type input "4549"
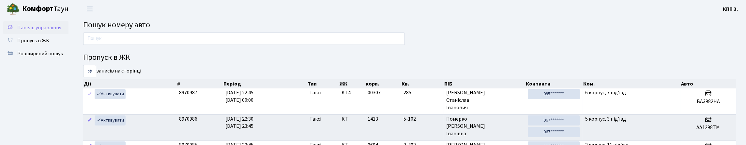
click at [40, 34] on link "Панель управління" at bounding box center [35, 27] width 65 height 13
click at [41, 31] on span "Панель управління" at bounding box center [39, 27] width 44 height 7
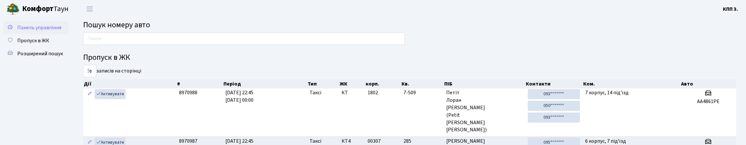
click at [34, 31] on span "Панель управління" at bounding box center [39, 27] width 44 height 7
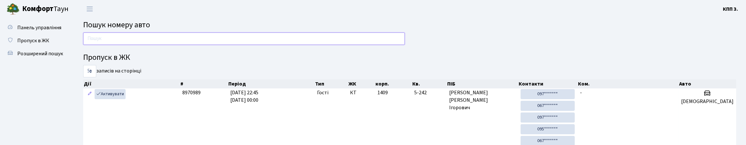
click at [159, 36] on input "text" at bounding box center [244, 39] width 322 height 12
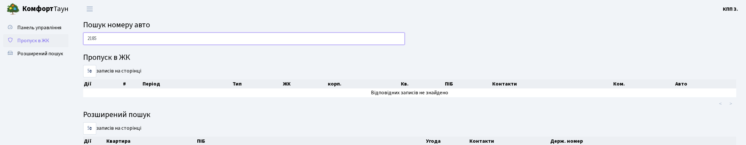
type input "2185"
click at [36, 44] on span "Пропуск в ЖК" at bounding box center [33, 40] width 32 height 7
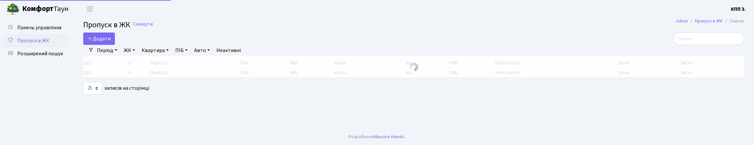
select select "25"
click at [97, 45] on link "Додати" at bounding box center [99, 39] width 32 height 12
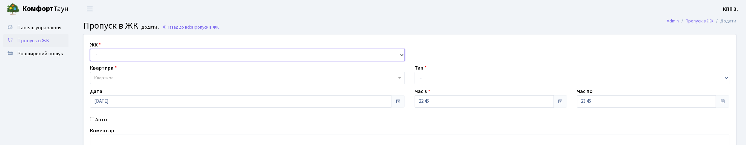
drag, startPoint x: 101, startPoint y: 56, endPoint x: 103, endPoint y: 60, distance: 3.8
click at [101, 57] on select "- КТ, вул. Регенераторна, 4 КТ2, просп. Соборності, 17 КТ3, вул. Березнева, 16 …" at bounding box center [247, 55] width 315 height 12
select select "271"
click at [92, 56] on select "- КТ, вул. Регенераторна, 4 КТ2, просп. Соборності, 17 КТ3, вул. Березнева, 16 …" at bounding box center [247, 55] width 315 height 12
select select
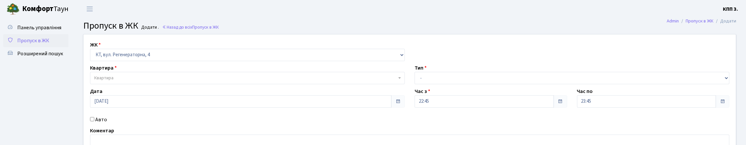
click at [119, 82] on span "Квартира" at bounding box center [245, 78] width 302 height 7
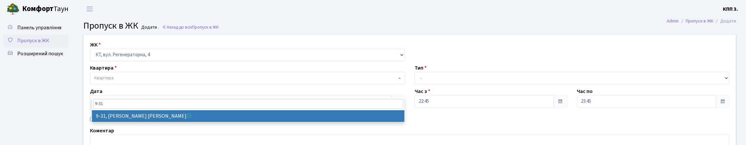
type input "9-31"
select select "6556"
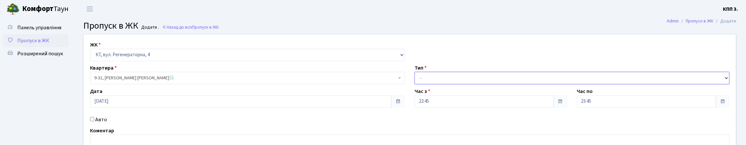
click at [442, 84] on select "- Доставка Таксі Гості Сервіс" at bounding box center [572, 78] width 315 height 12
click at [415, 84] on select "- Доставка Таксі Гості Сервіс" at bounding box center [572, 78] width 315 height 12
click at [453, 84] on select "- Доставка Таксі Гості Сервіс" at bounding box center [572, 78] width 315 height 12
select select "1"
click at [415, 84] on select "- Доставка Таксі Гості Сервіс" at bounding box center [572, 78] width 315 height 12
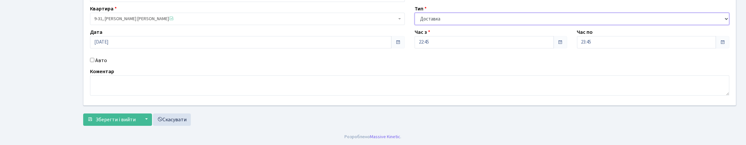
scroll to position [98, 0]
click at [93, 122] on span "submit" at bounding box center [89, 119] width 5 height 5
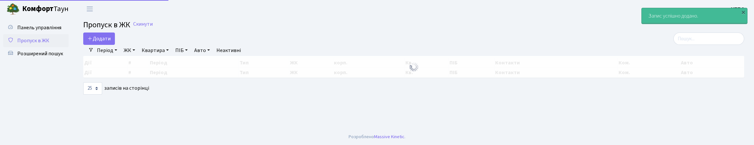
select select "25"
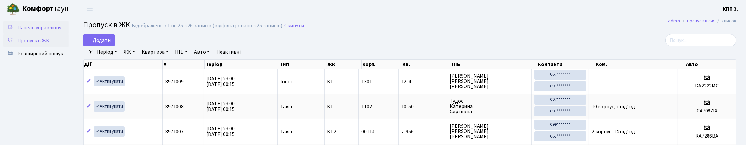
click at [37, 31] on span "Панель управління" at bounding box center [39, 27] width 44 height 7
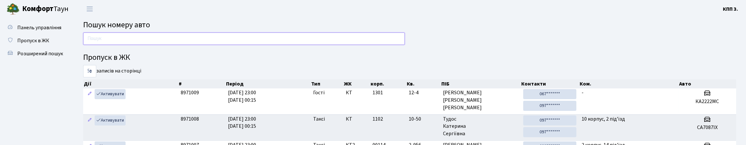
click at [113, 45] on input "text" at bounding box center [244, 39] width 322 height 12
click at [106, 45] on input "text" at bounding box center [244, 39] width 322 height 12
click at [42, 44] on span "Пропуск в ЖК" at bounding box center [33, 40] width 32 height 7
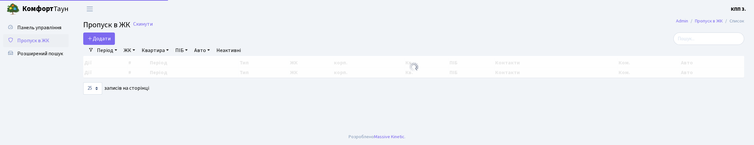
select select "25"
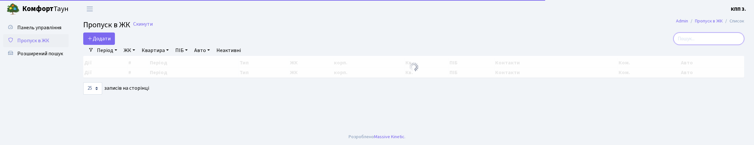
click at [676, 40] on input "search" at bounding box center [708, 39] width 71 height 12
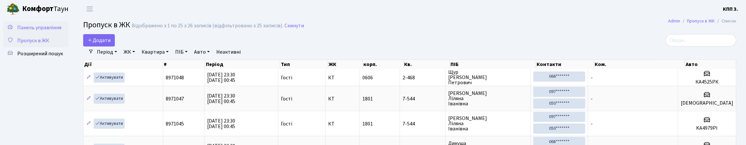
click at [42, 29] on span "Панель управління" at bounding box center [39, 27] width 44 height 7
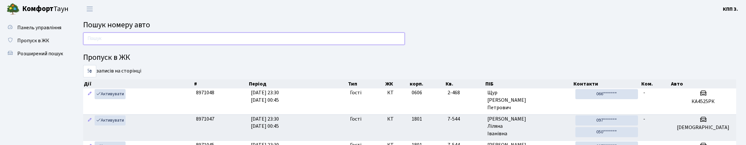
click at [116, 43] on input "text" at bounding box center [244, 39] width 322 height 12
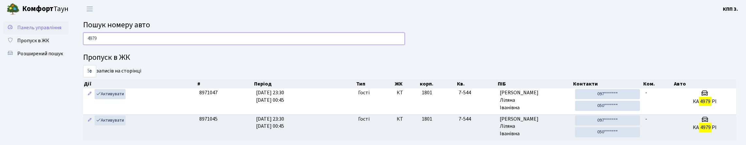
type input "4979"
click at [30, 25] on span "Панель управління" at bounding box center [39, 27] width 44 height 7
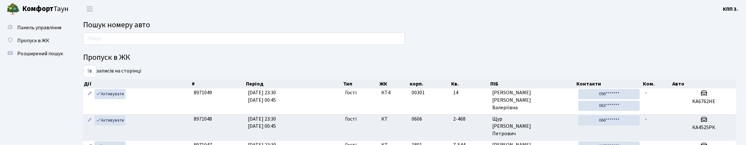
click at [103, 48] on div at bounding box center [243, 41] width 331 height 16
drag, startPoint x: 101, startPoint y: 44, endPoint x: 92, endPoint y: 45, distance: 9.8
click at [101, 44] on input "text" at bounding box center [244, 39] width 322 height 12
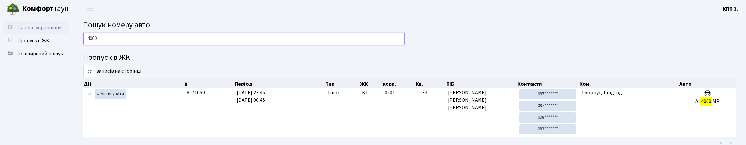
type input "4060"
click at [27, 34] on link "Панель управління" at bounding box center [35, 27] width 65 height 13
